Goal: Task Accomplishment & Management: Use online tool/utility

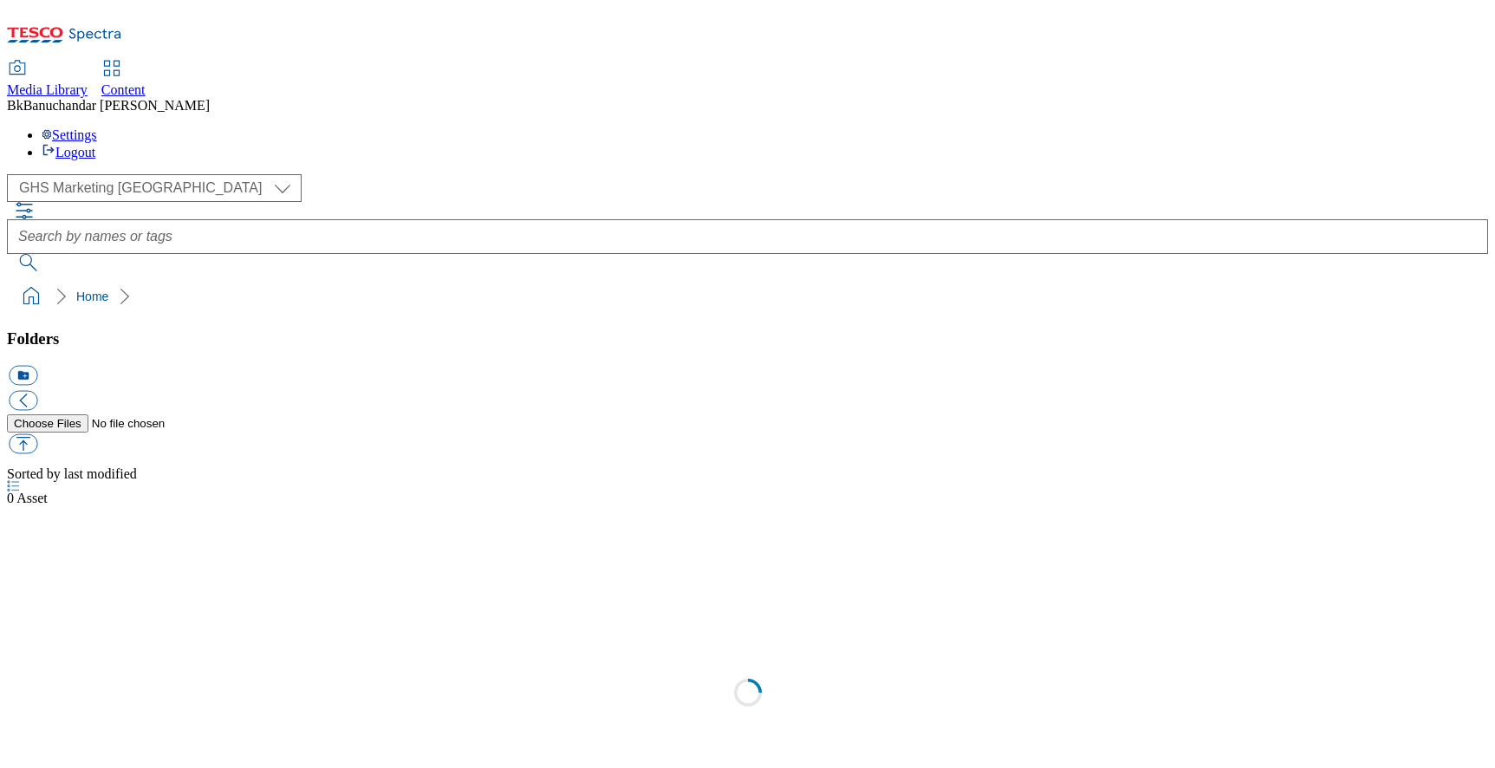
scroll to position [1, 0]
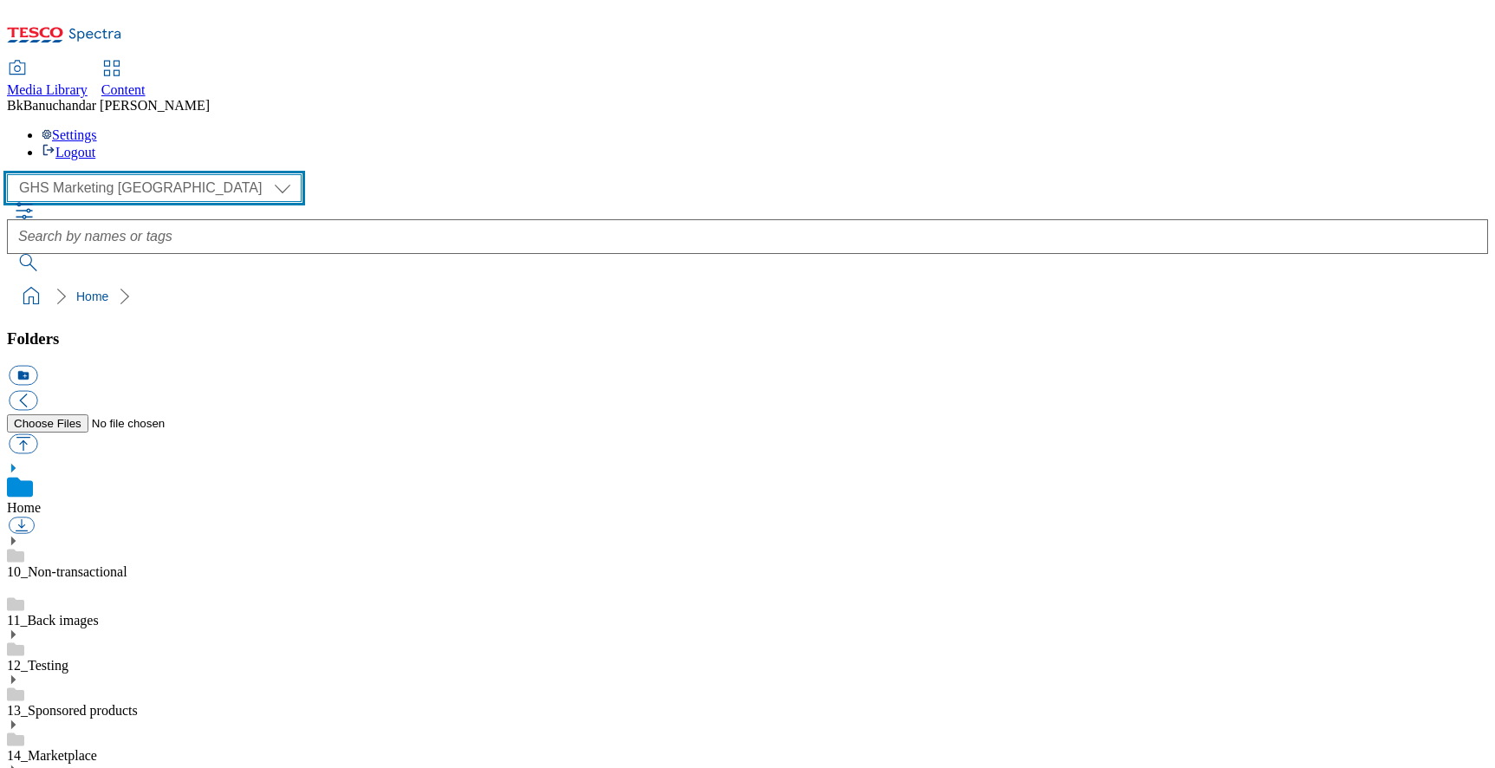
click at [150, 174] on select "GHS Marketing UK iGHS Marketing CE MCA CZ MCA HU MCA SK" at bounding box center [154, 188] width 295 height 28
select select "flare-ighs-ce-mktg"
click at [12, 174] on select "GHS Marketing UK iGHS Marketing CE MCA CZ MCA HU MCA SK" at bounding box center [154, 188] width 295 height 28
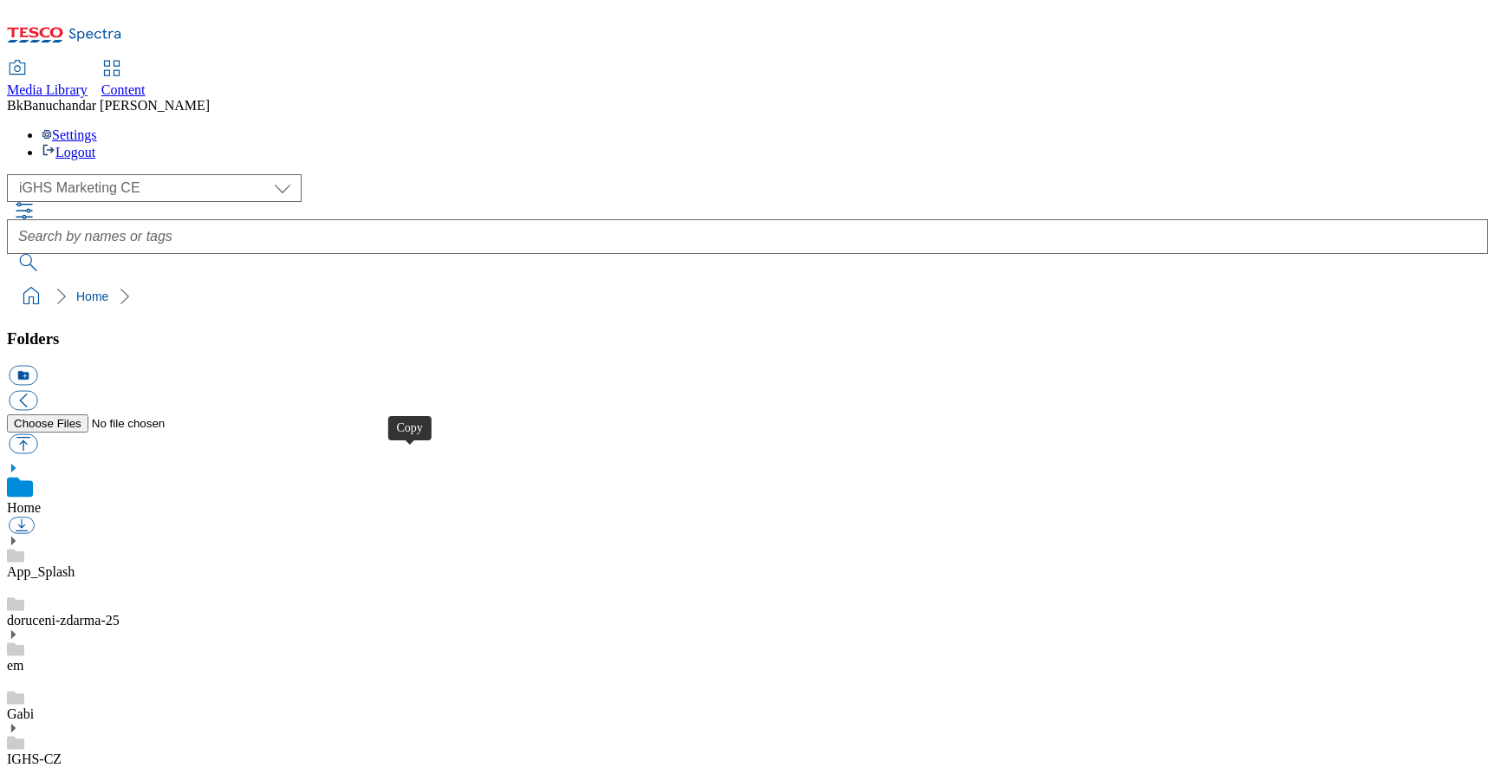
click at [19, 722] on icon at bounding box center [13, 728] width 12 height 12
click at [16, 724] on use at bounding box center [13, 728] width 4 height 9
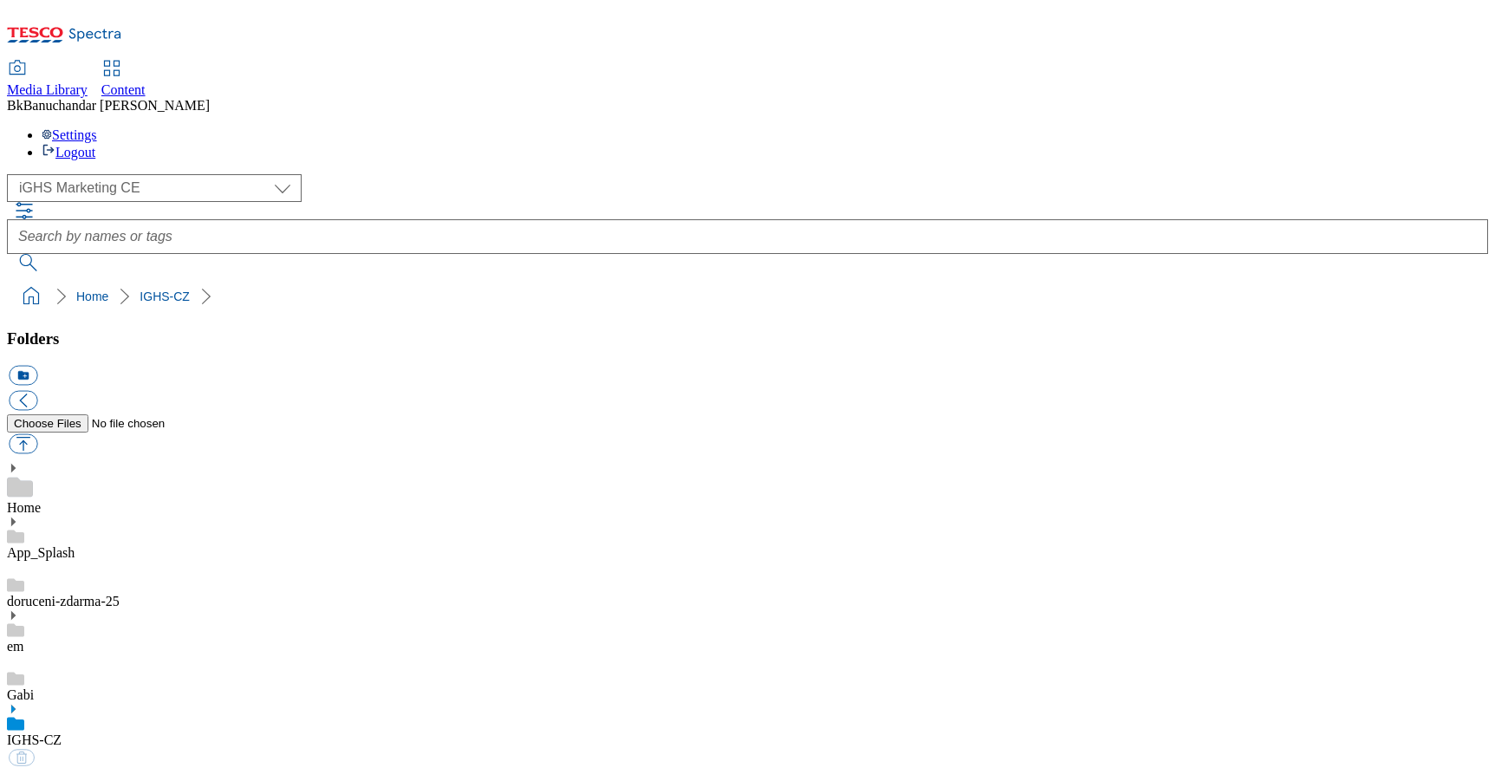
click at [16, 705] on use at bounding box center [13, 709] width 4 height 9
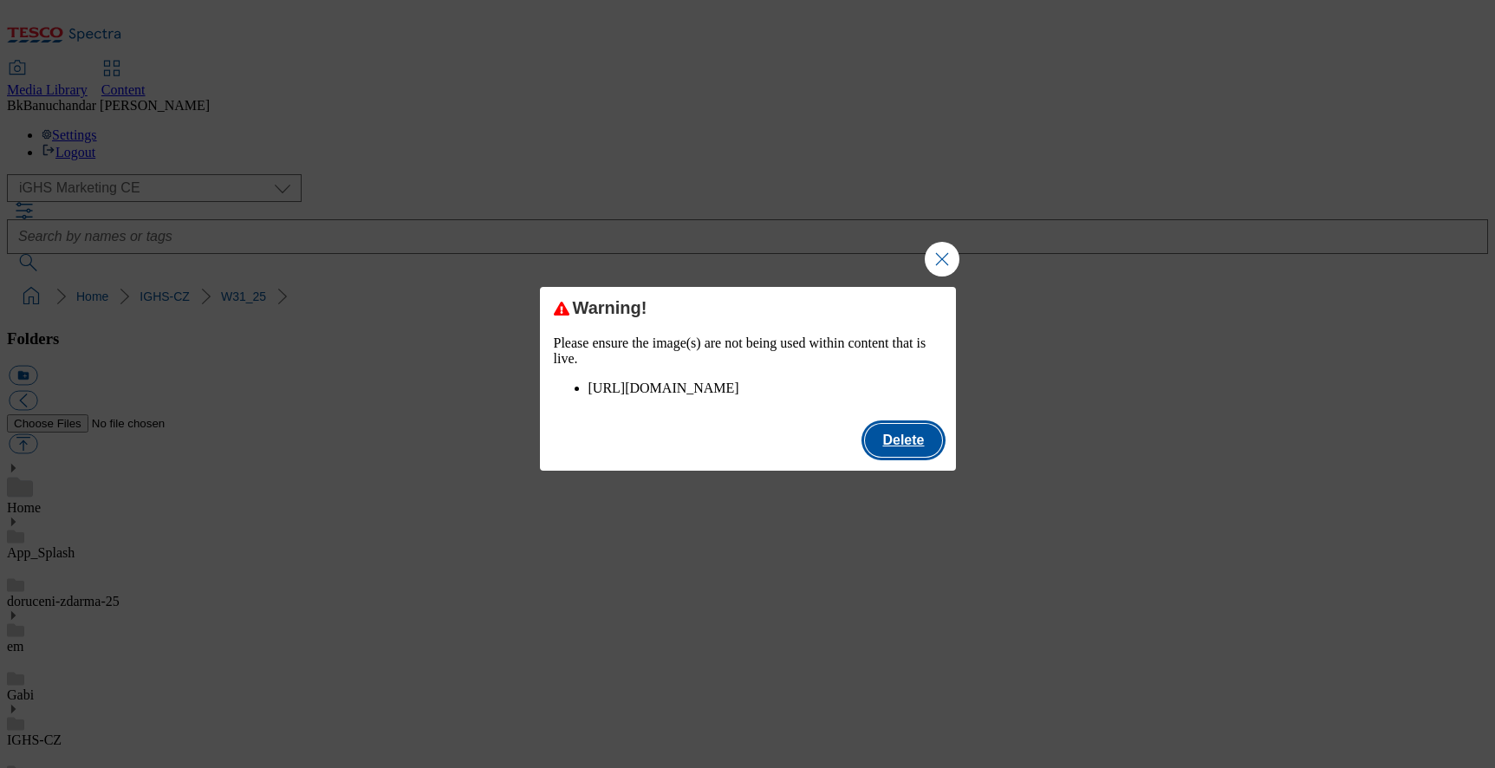
click at [889, 451] on button "Delete" at bounding box center [903, 440] width 76 height 33
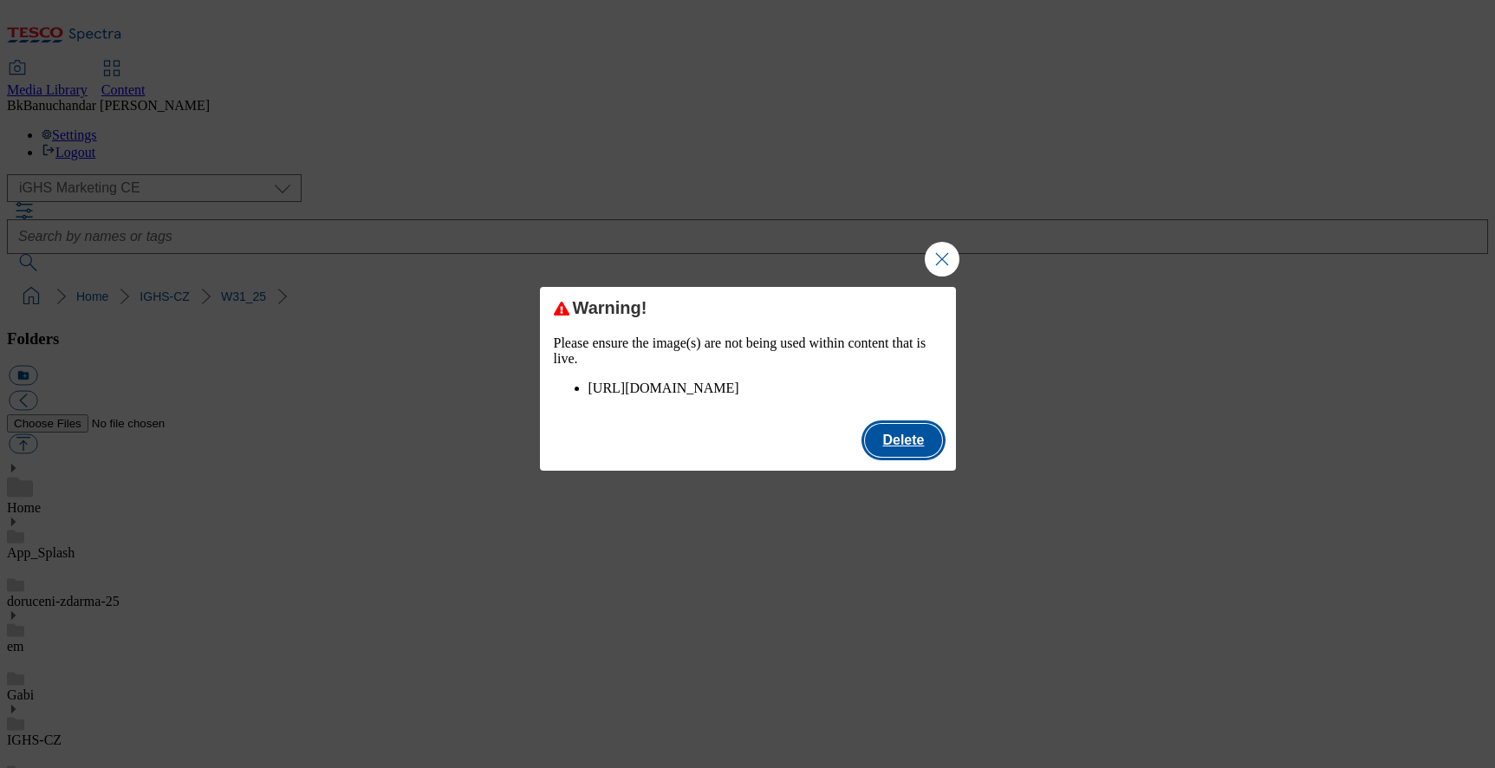
click at [913, 457] on button "Delete" at bounding box center [903, 440] width 76 height 33
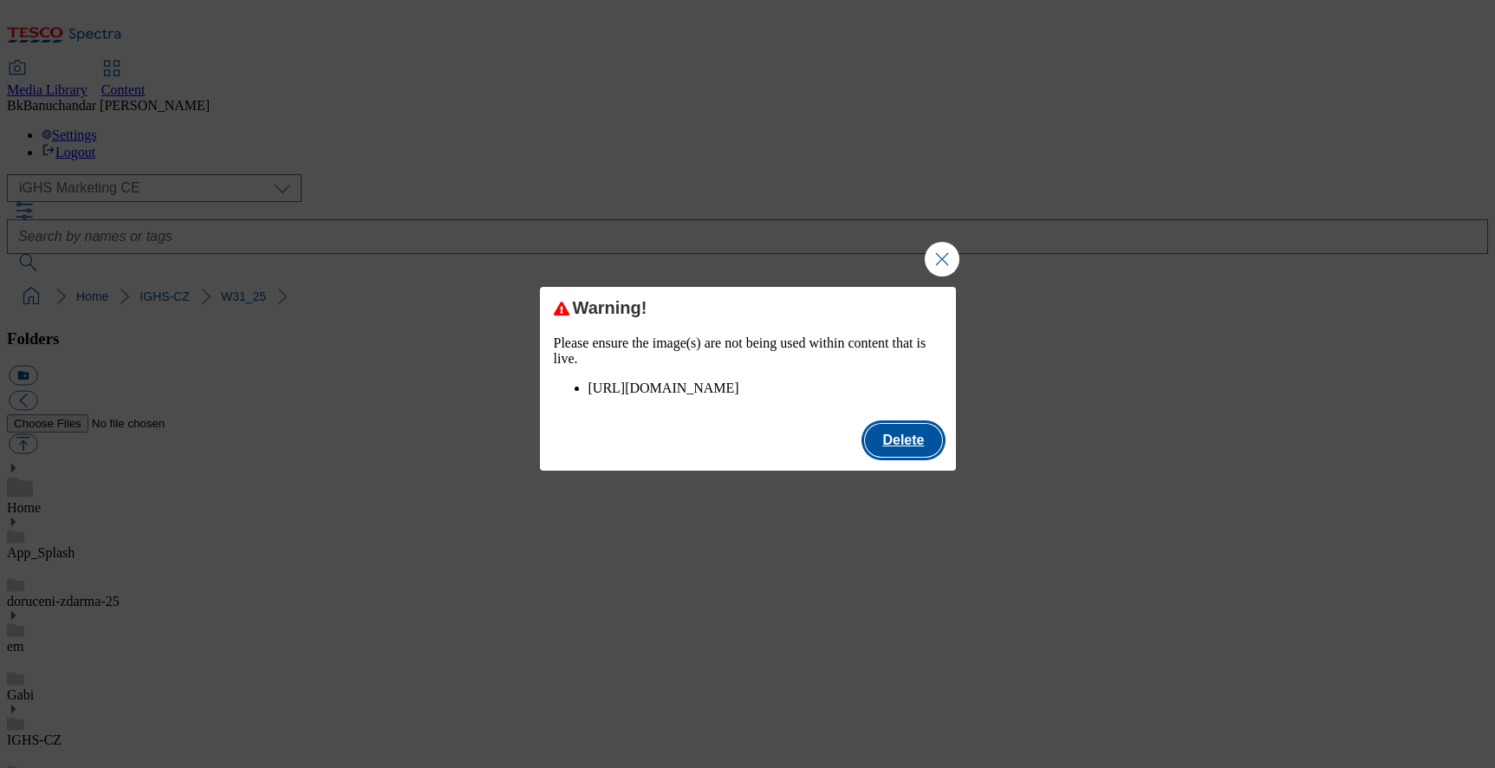
click at [896, 457] on button "Delete" at bounding box center [903, 440] width 76 height 33
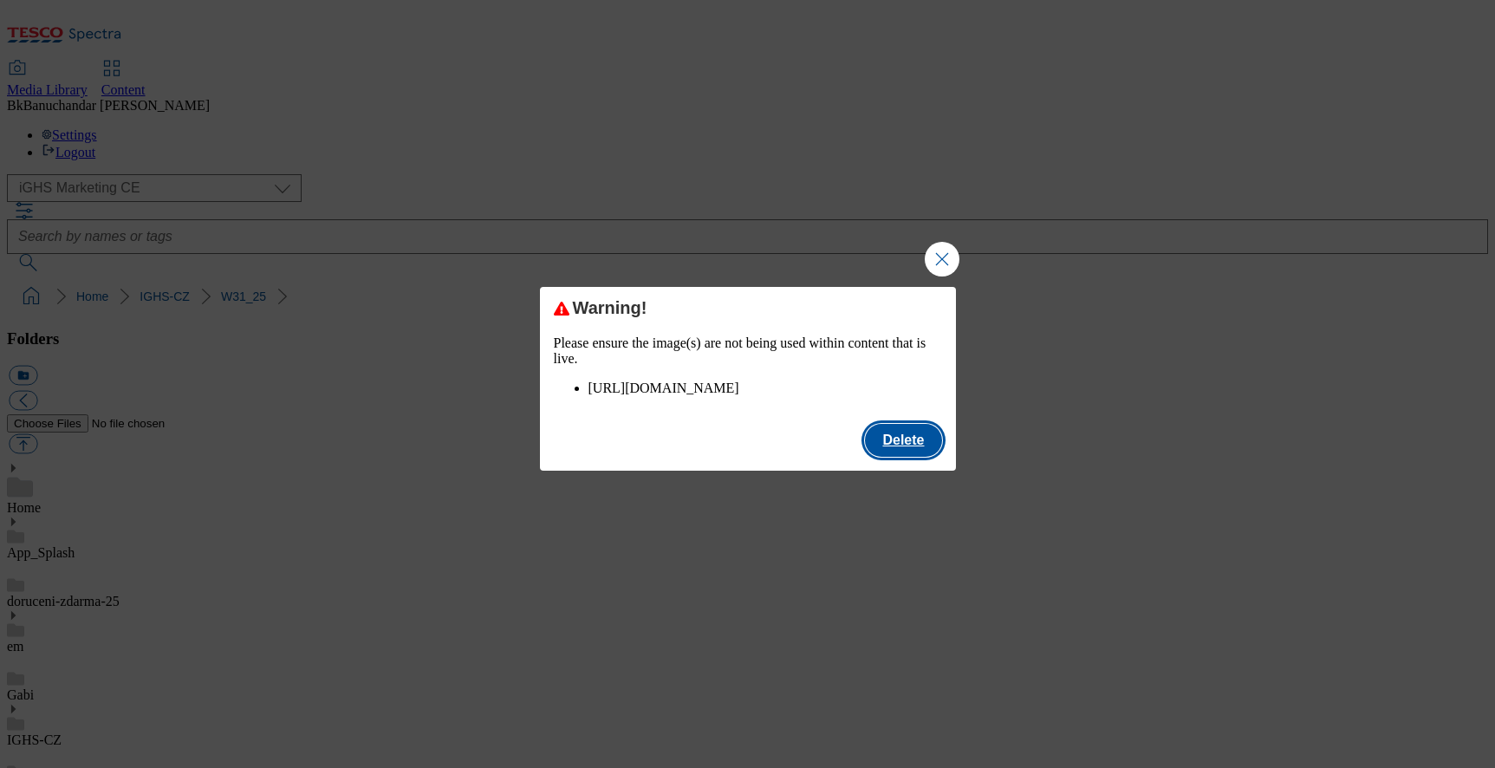
click at [920, 448] on button "Delete" at bounding box center [903, 440] width 76 height 33
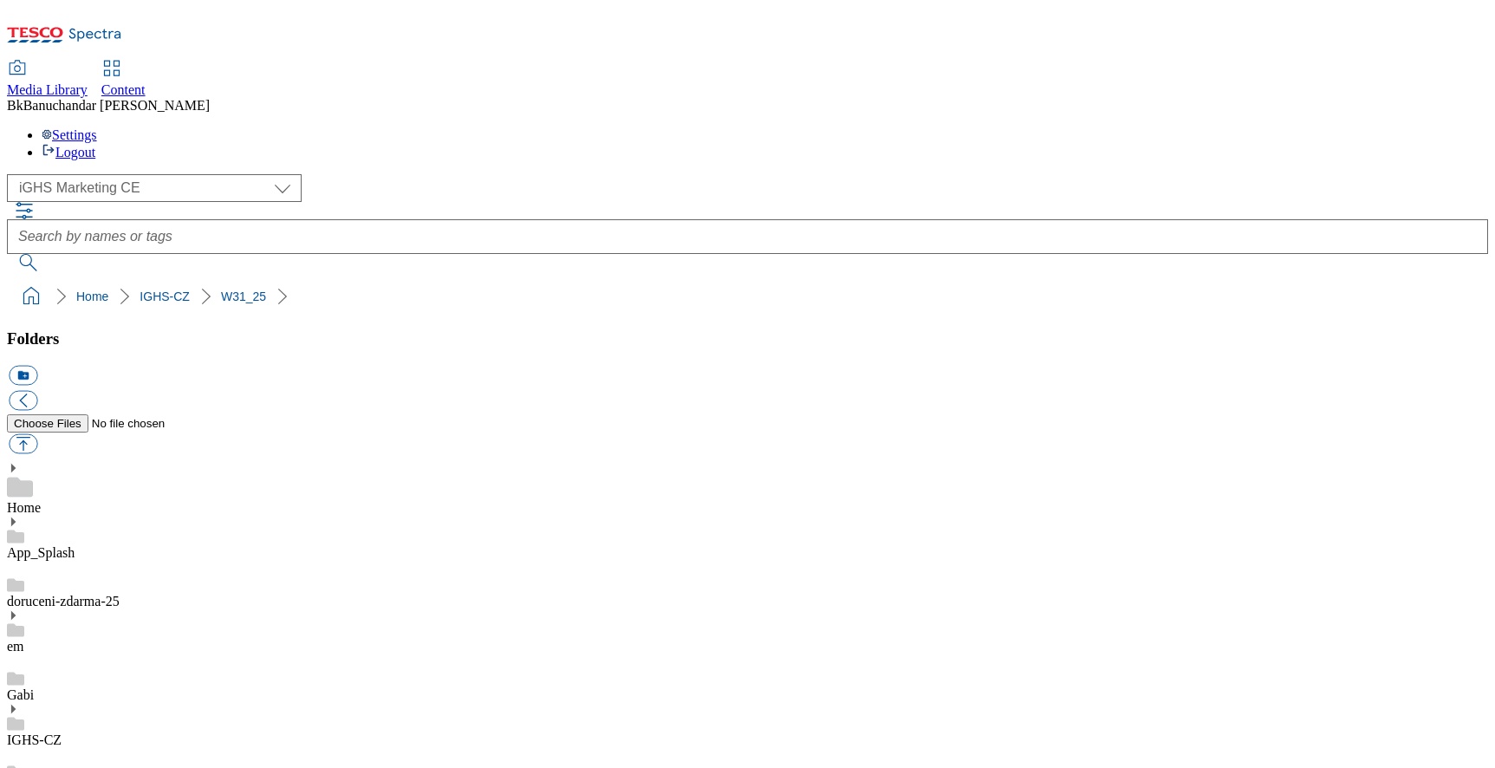
scroll to position [96, 0]
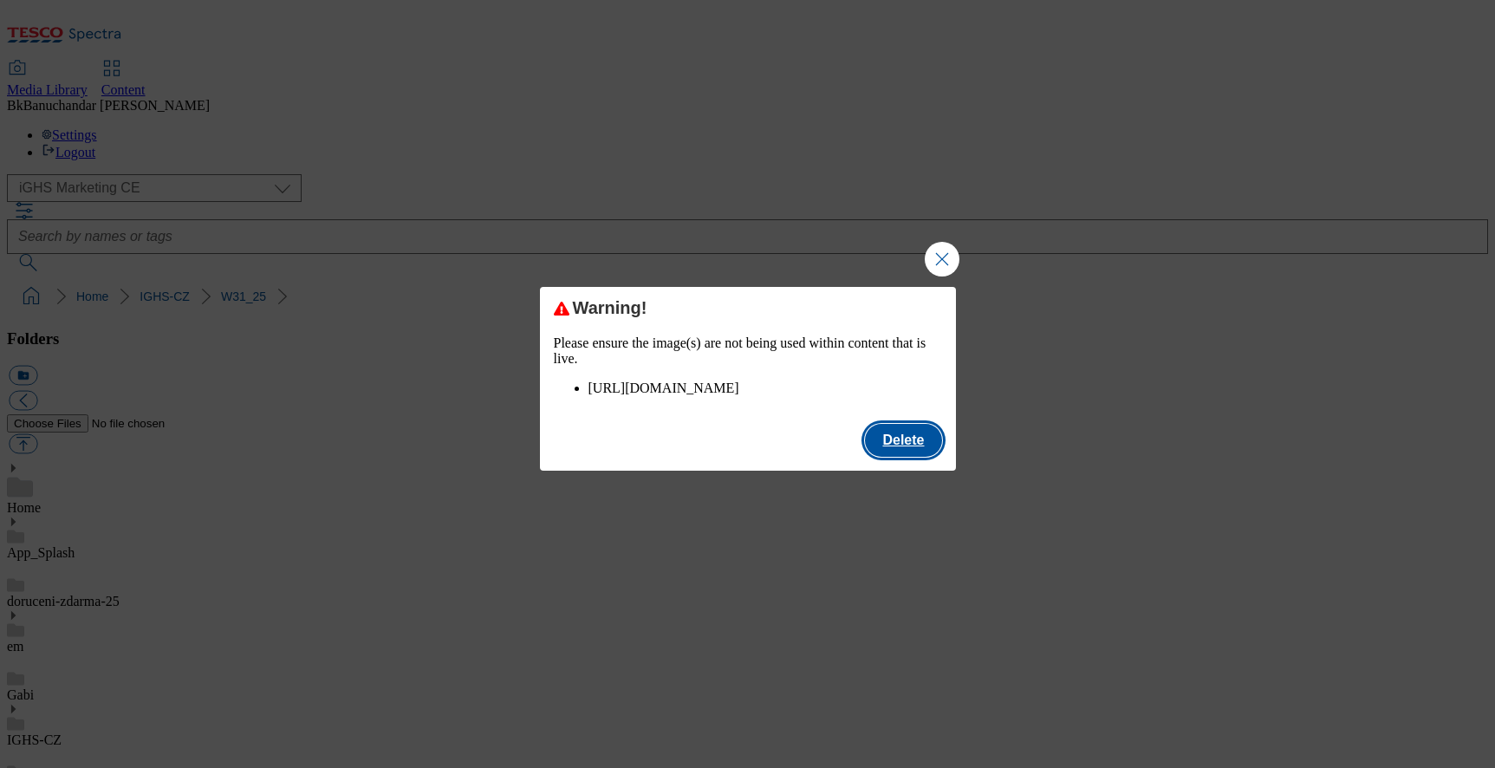
click at [885, 455] on button "Delete" at bounding box center [903, 440] width 76 height 33
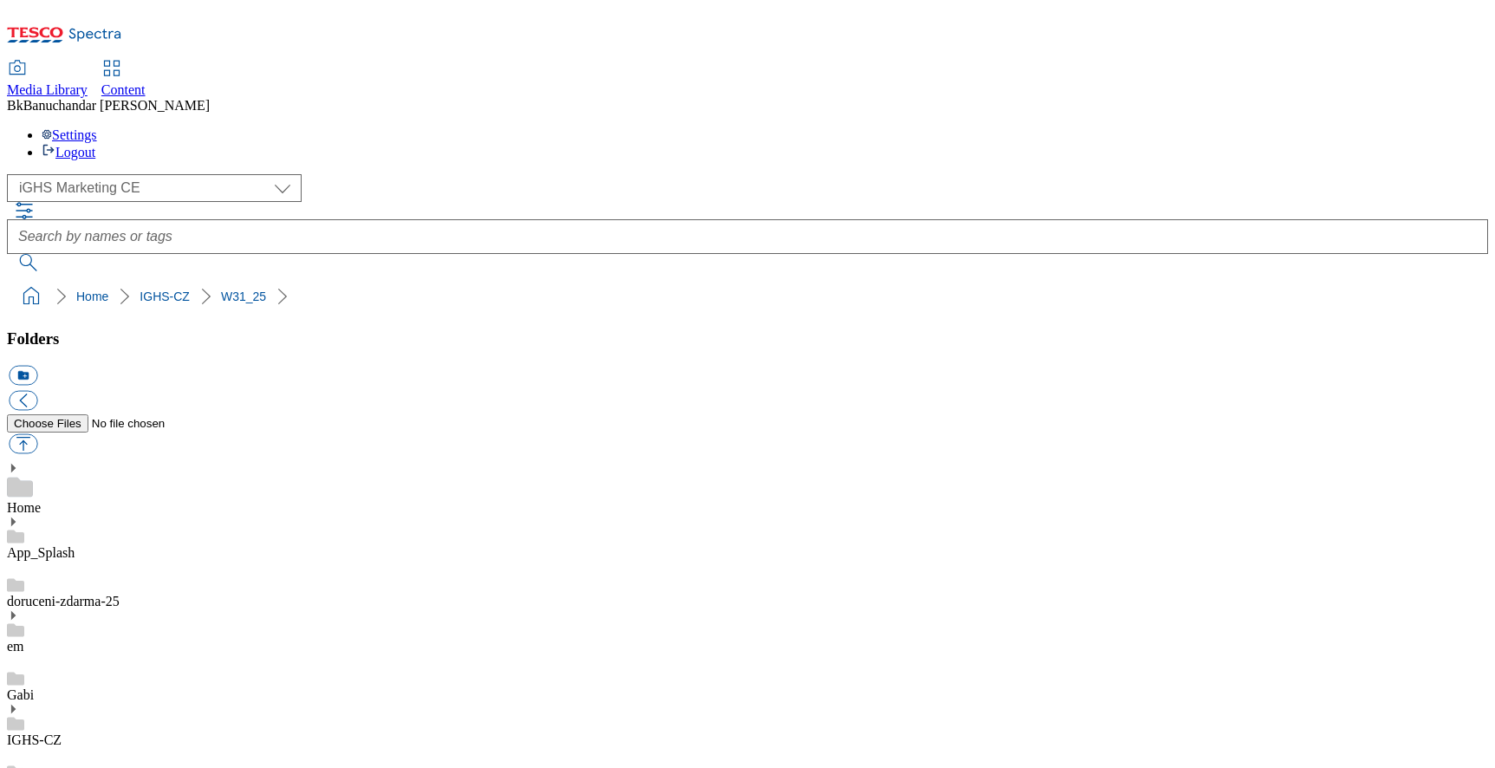
scroll to position [88, 0]
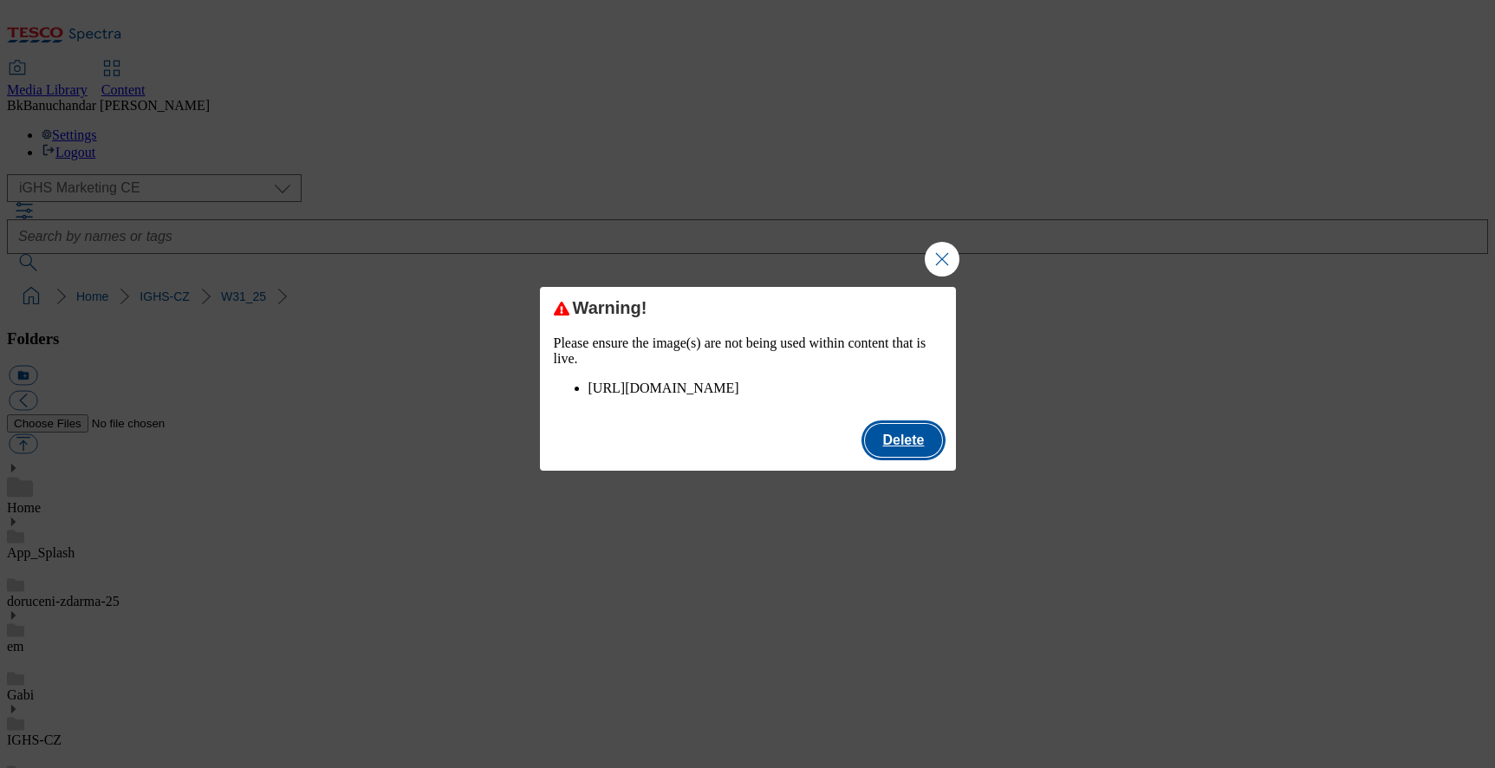
click at [885, 457] on button "Delete" at bounding box center [903, 440] width 76 height 33
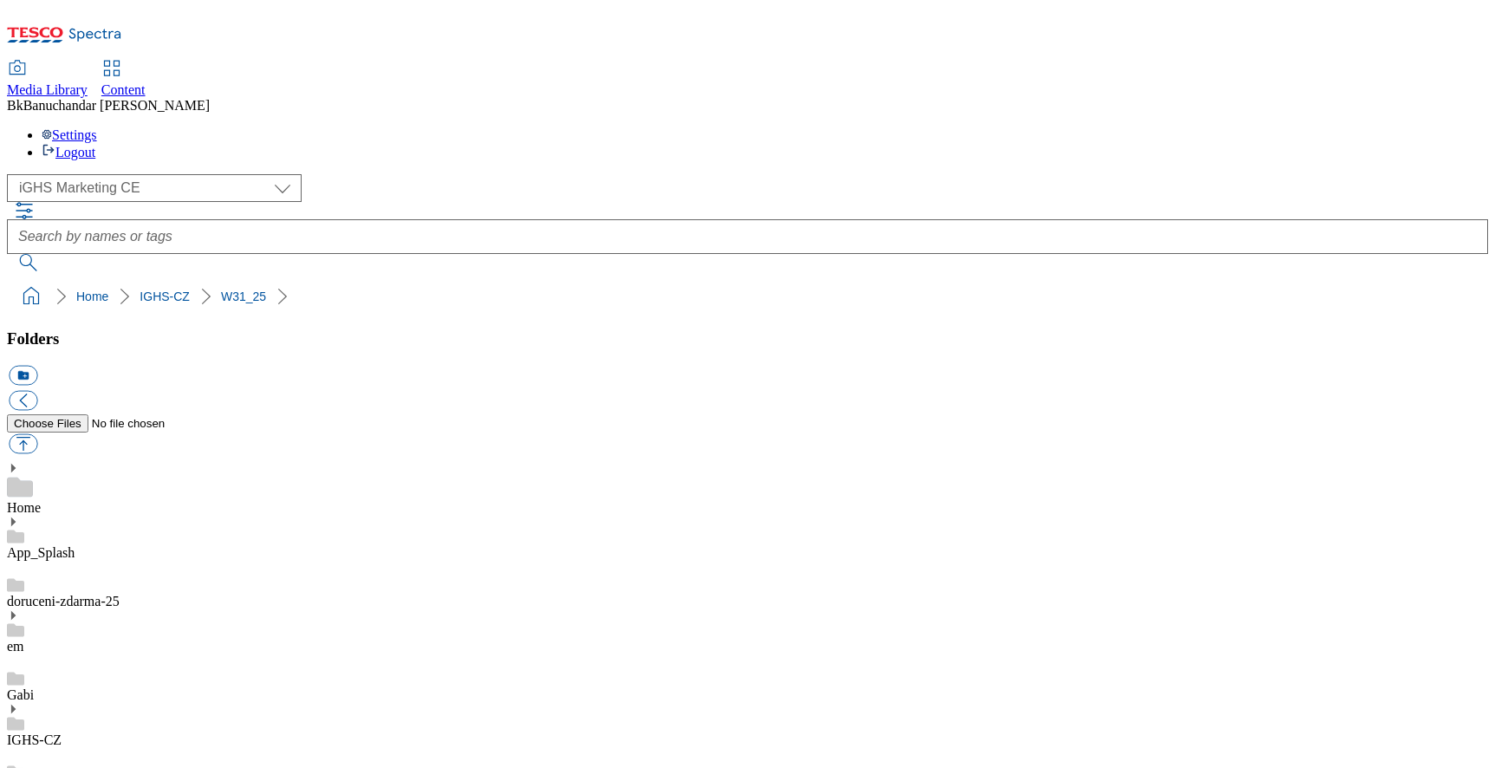
scroll to position [0, 0]
click at [37, 434] on button "button" at bounding box center [23, 444] width 29 height 20
type input "C:\fakepath\cza.gif"
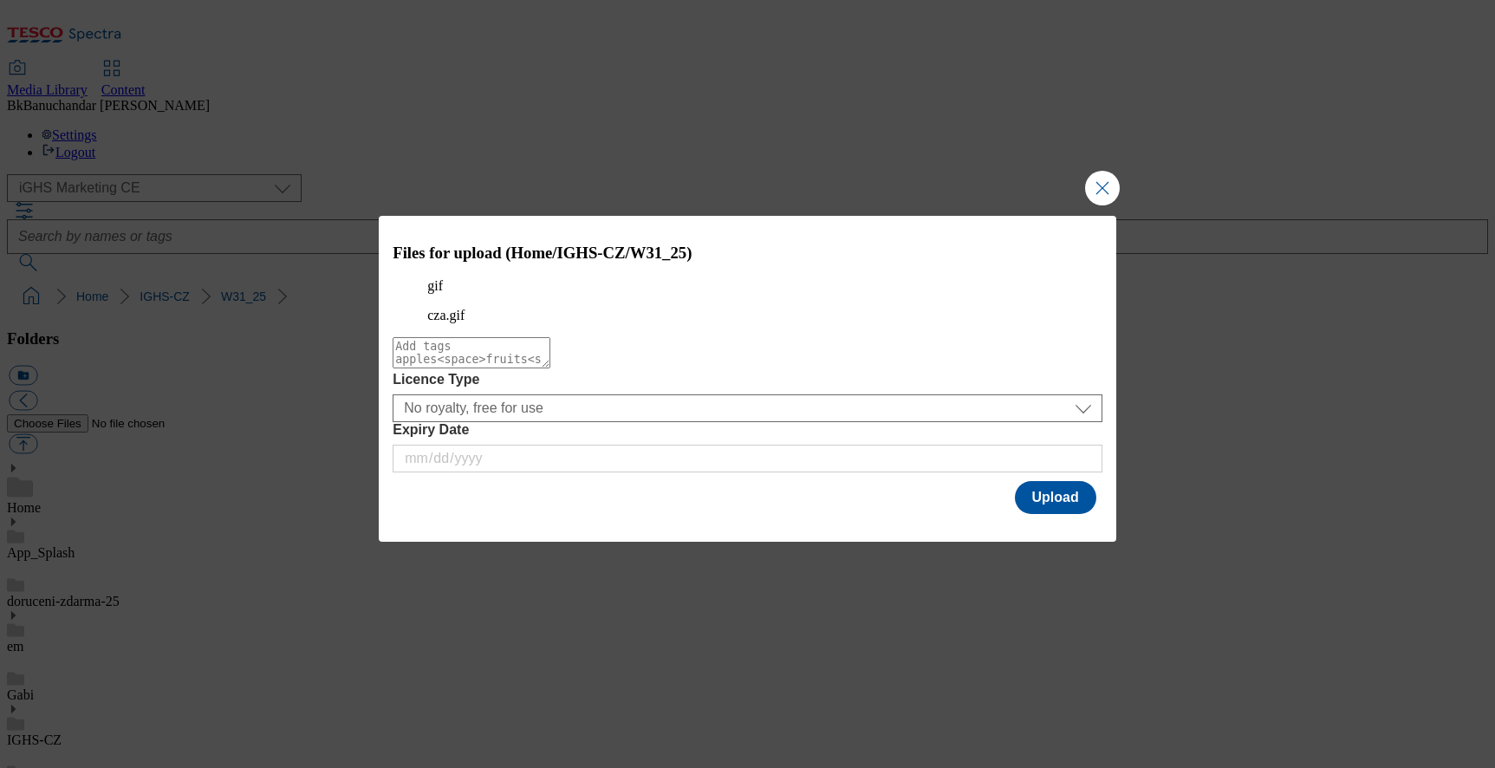
click at [449, 294] on p "gif" at bounding box center [747, 286] width 640 height 16
click at [457, 368] on textarea "Modal" at bounding box center [472, 352] width 158 height 31
type textarea "GHS"
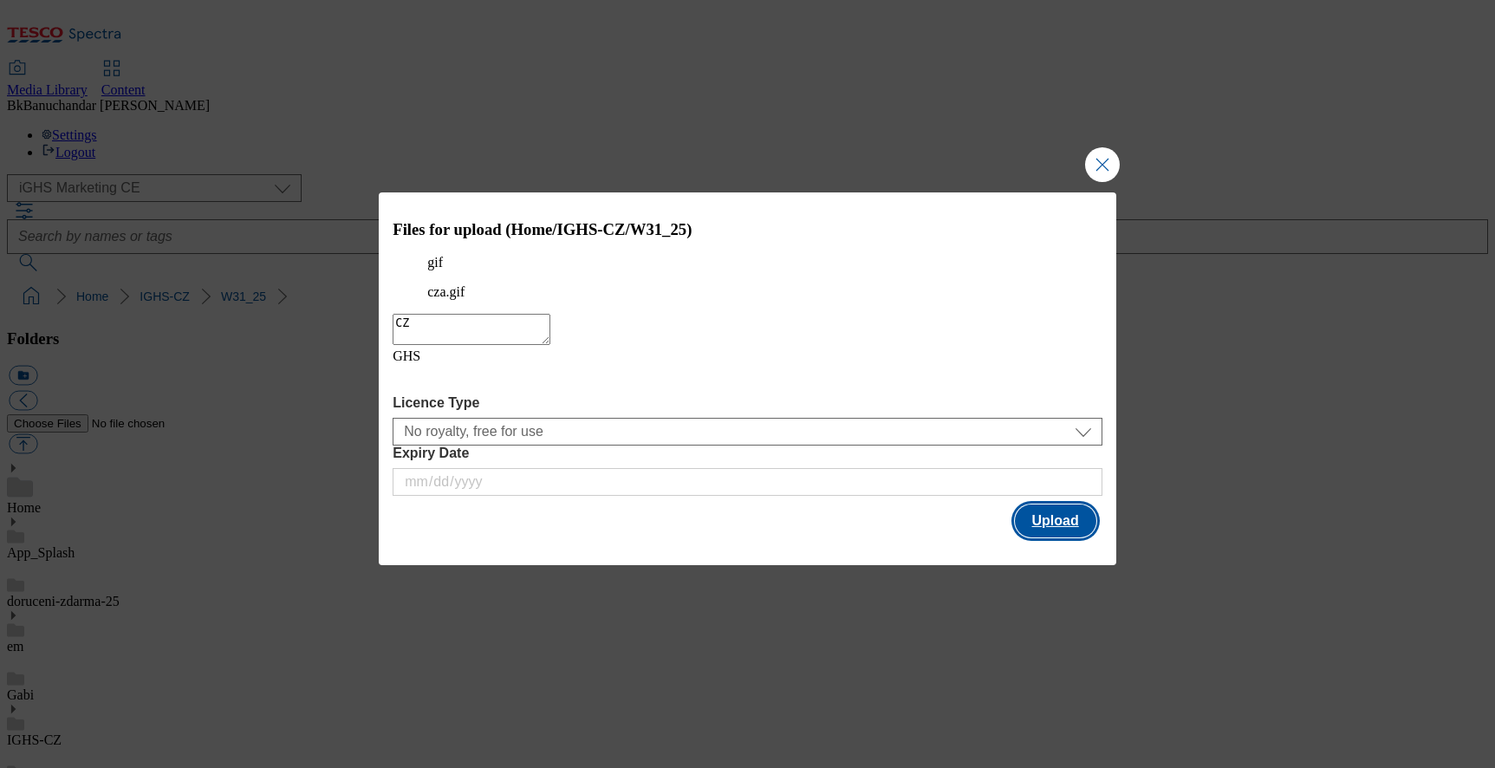
type textarea "CZ"
click at [1049, 525] on button "Upload" at bounding box center [1055, 520] width 81 height 33
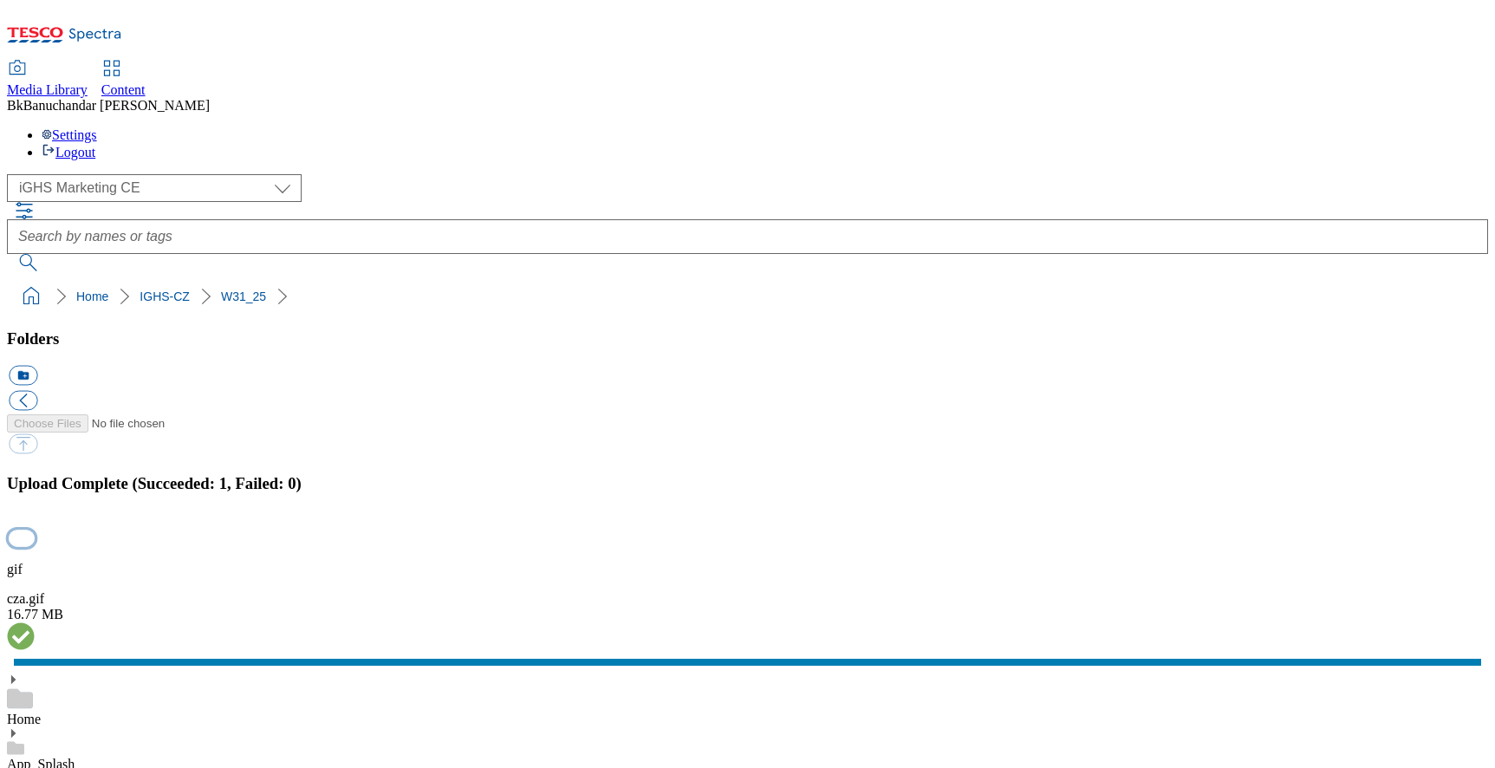
click at [35, 530] on button "button" at bounding box center [22, 538] width 26 height 16
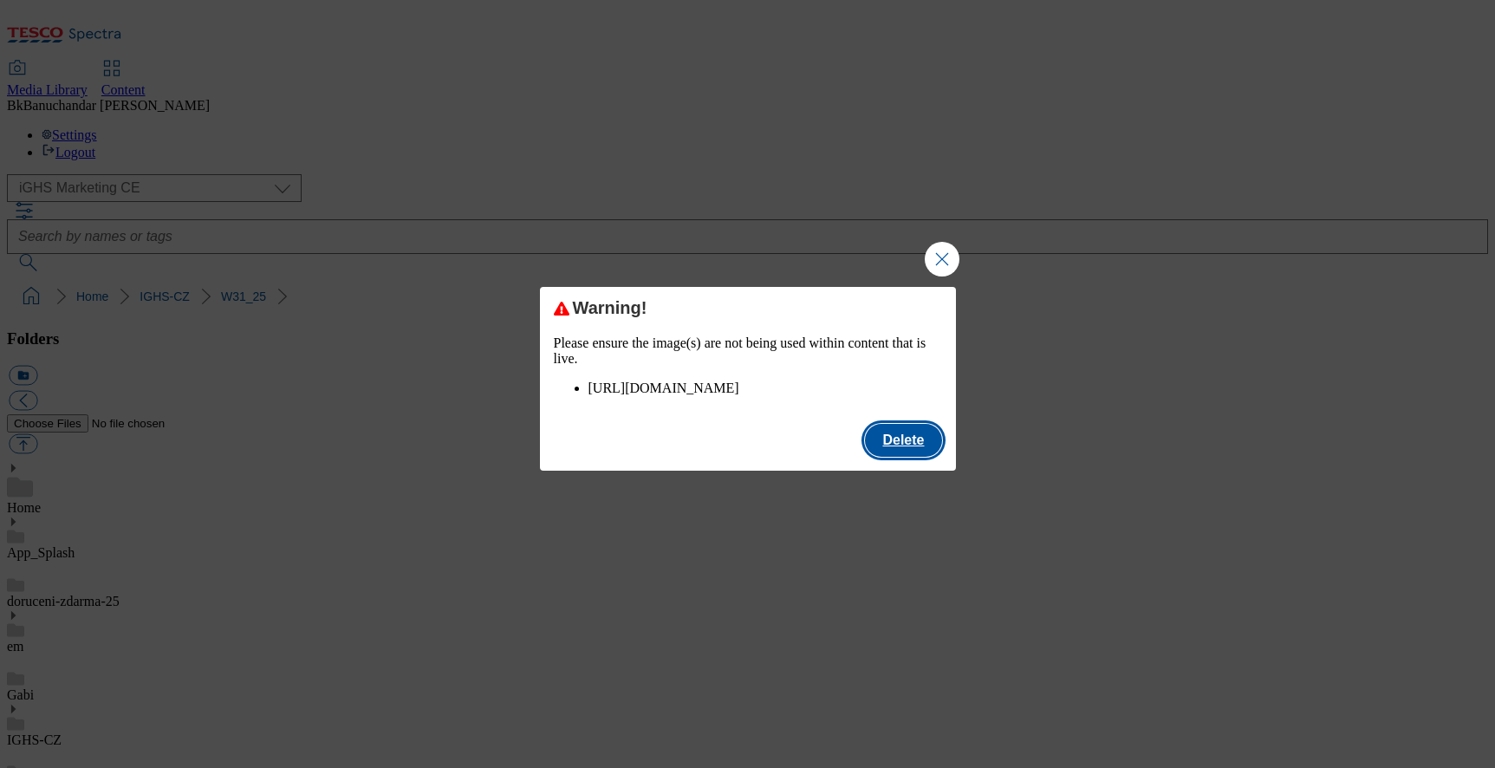
click at [904, 454] on button "Delete" at bounding box center [903, 440] width 76 height 33
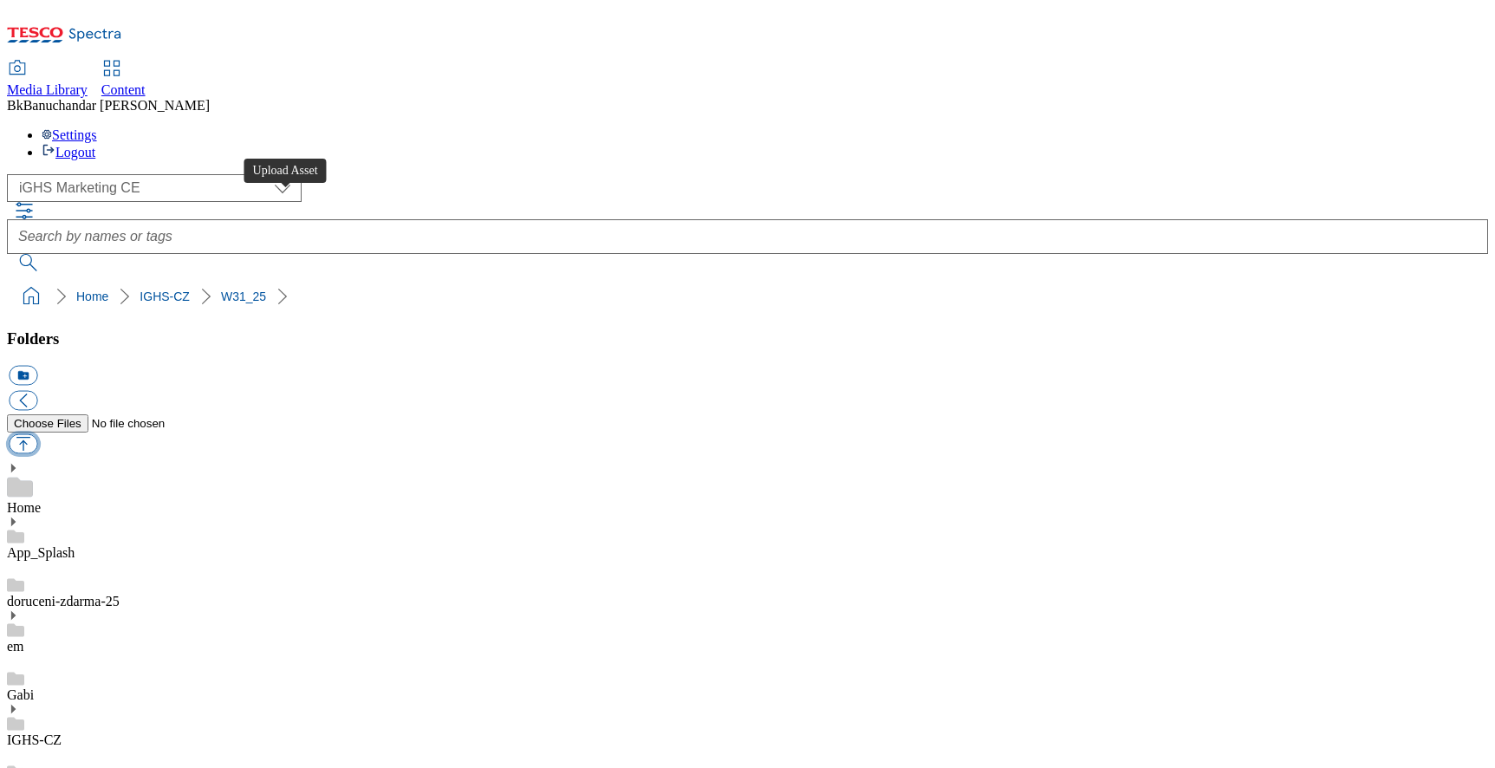
click at [37, 434] on button "button" at bounding box center [23, 444] width 29 height 20
type input "C:\fakepath\cza.gif"
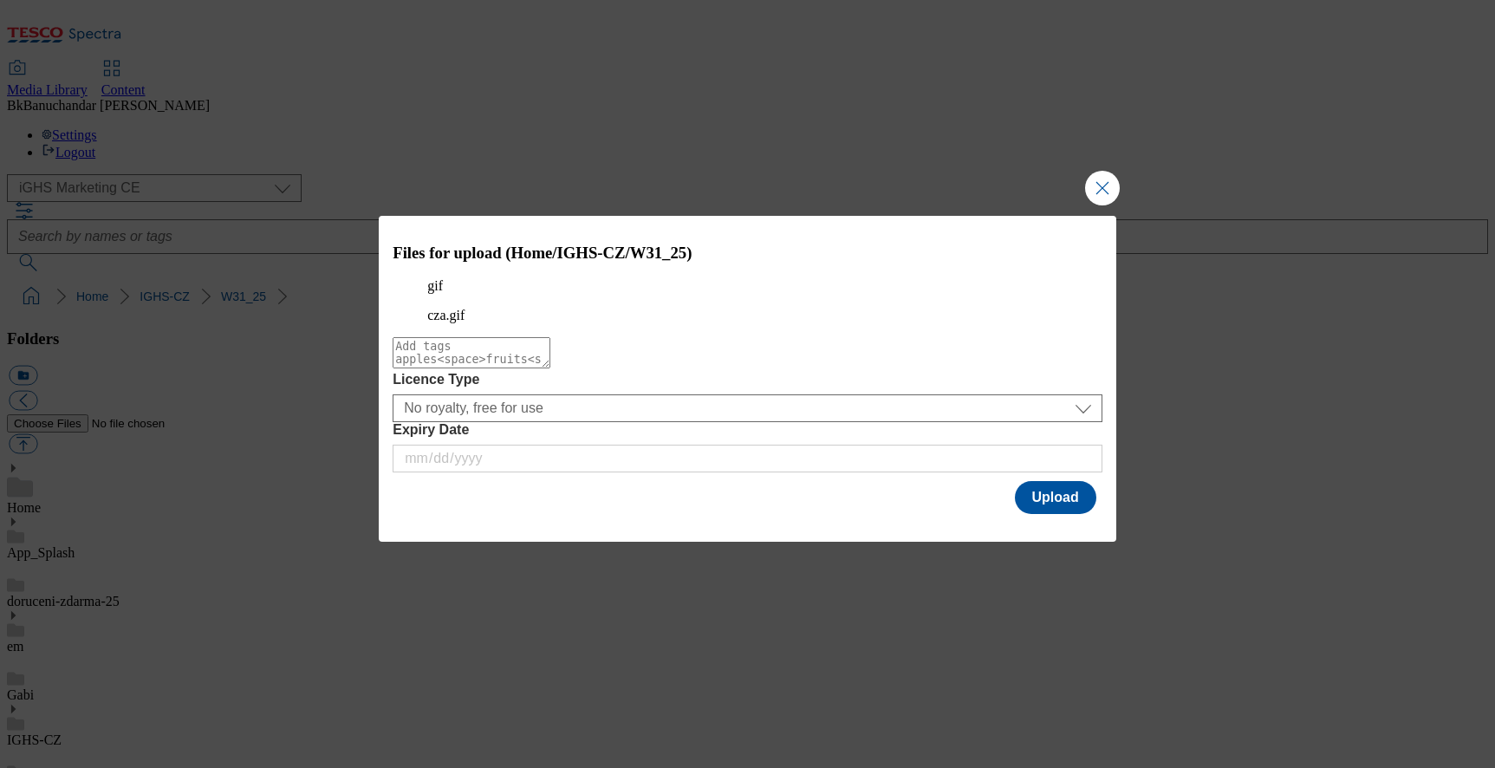
click at [550, 368] on textarea "Modal" at bounding box center [472, 352] width 158 height 31
type textarea "ghs"
click at [1050, 503] on button "Upload" at bounding box center [1055, 497] width 81 height 33
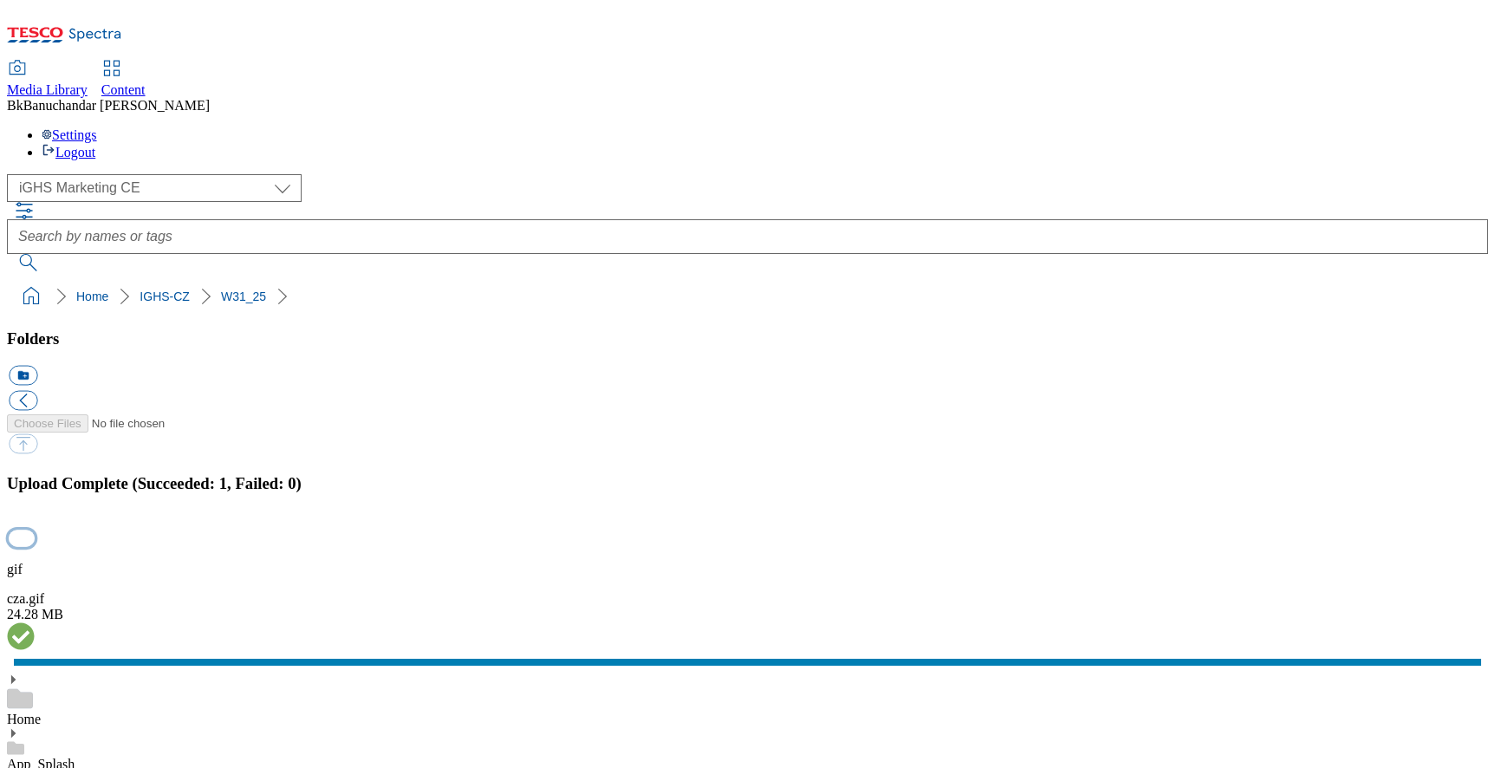
click at [35, 530] on button "button" at bounding box center [22, 538] width 26 height 16
